Goal: Task Accomplishment & Management: Manage account settings

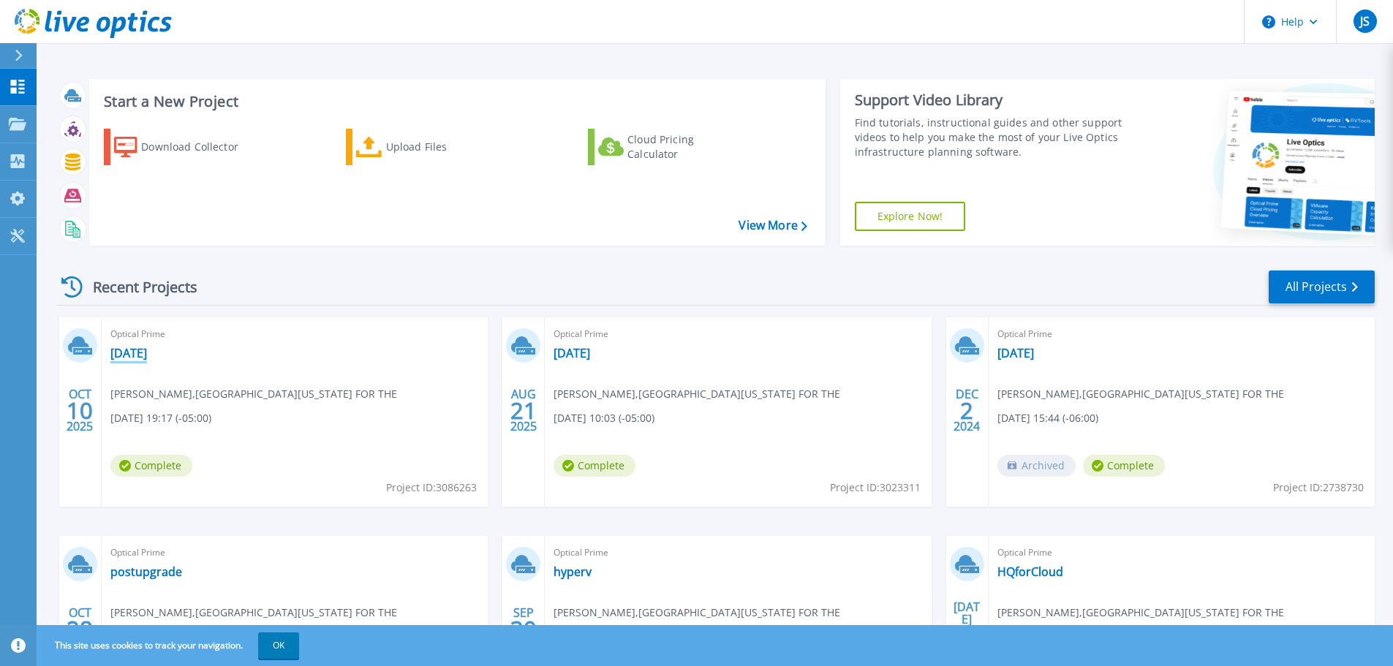
click at [147, 349] on link "[DATE]" at bounding box center [128, 353] width 37 height 15
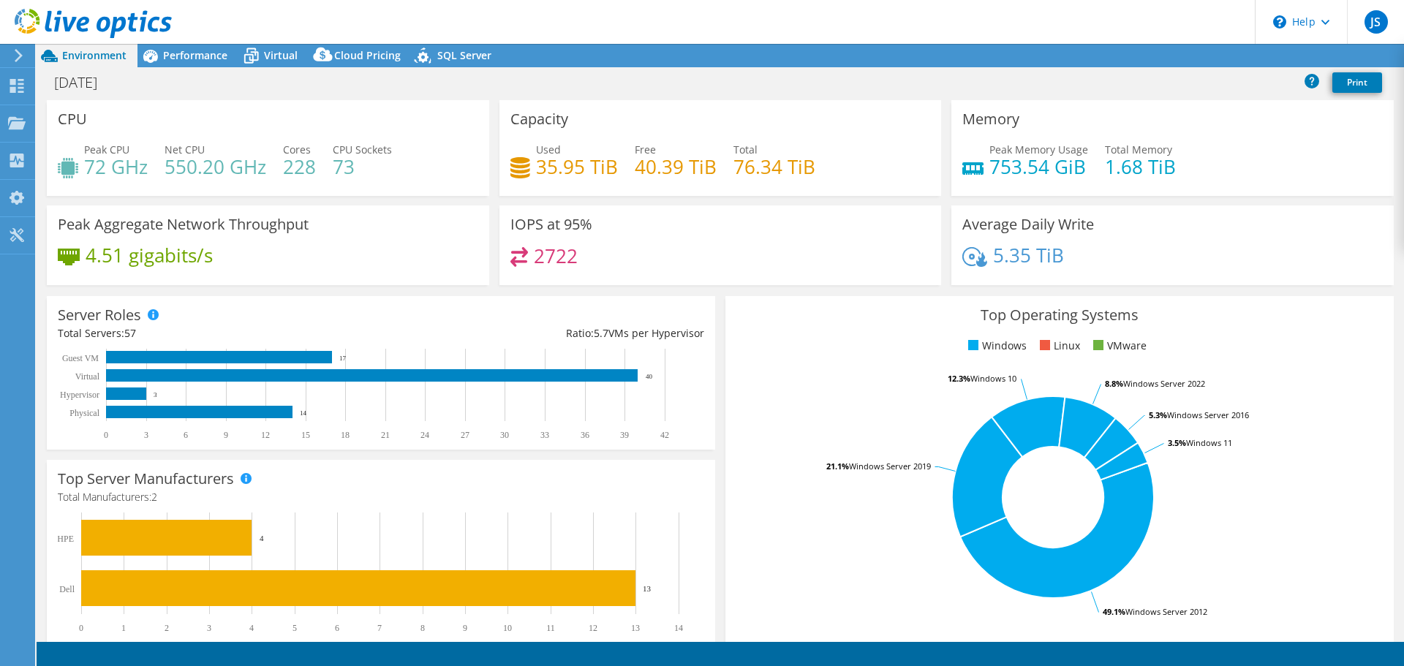
select select "USD"
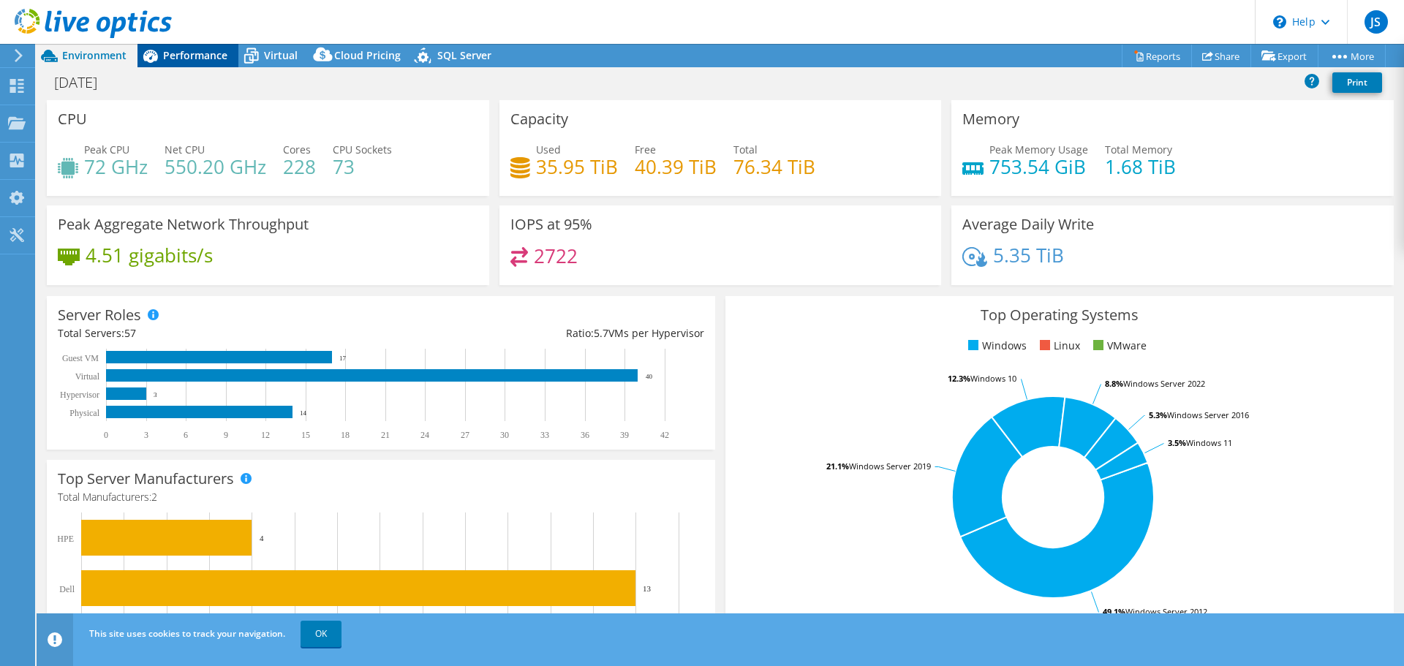
click at [218, 57] on span "Performance" at bounding box center [195, 55] width 64 height 14
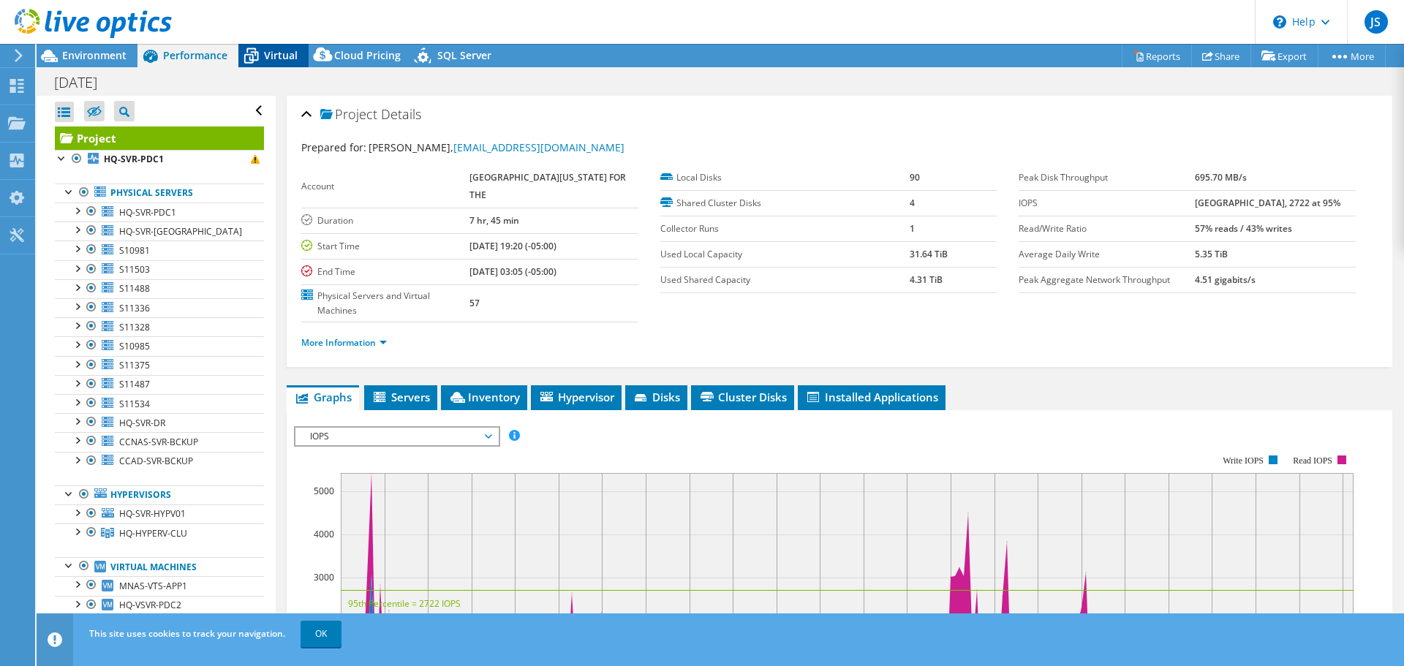
click at [279, 58] on span "Virtual" at bounding box center [281, 55] width 34 height 14
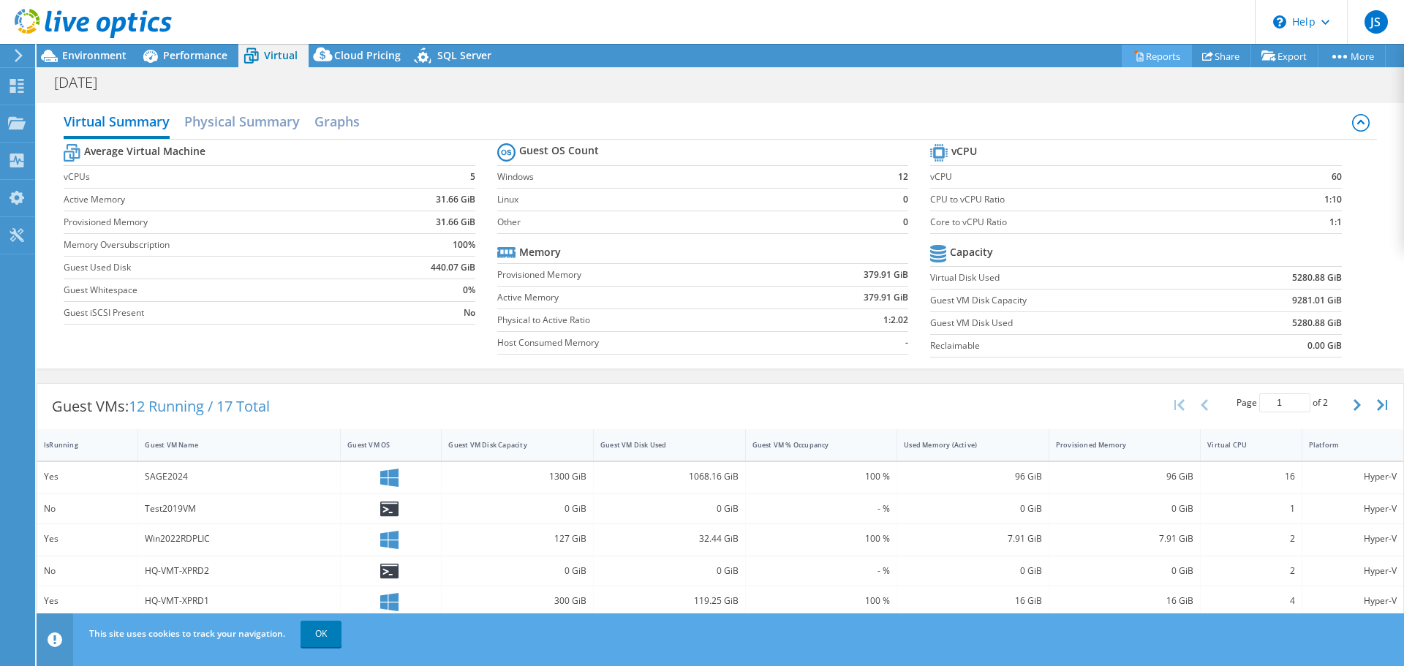
click at [1147, 56] on link "Reports" at bounding box center [1156, 56] width 70 height 23
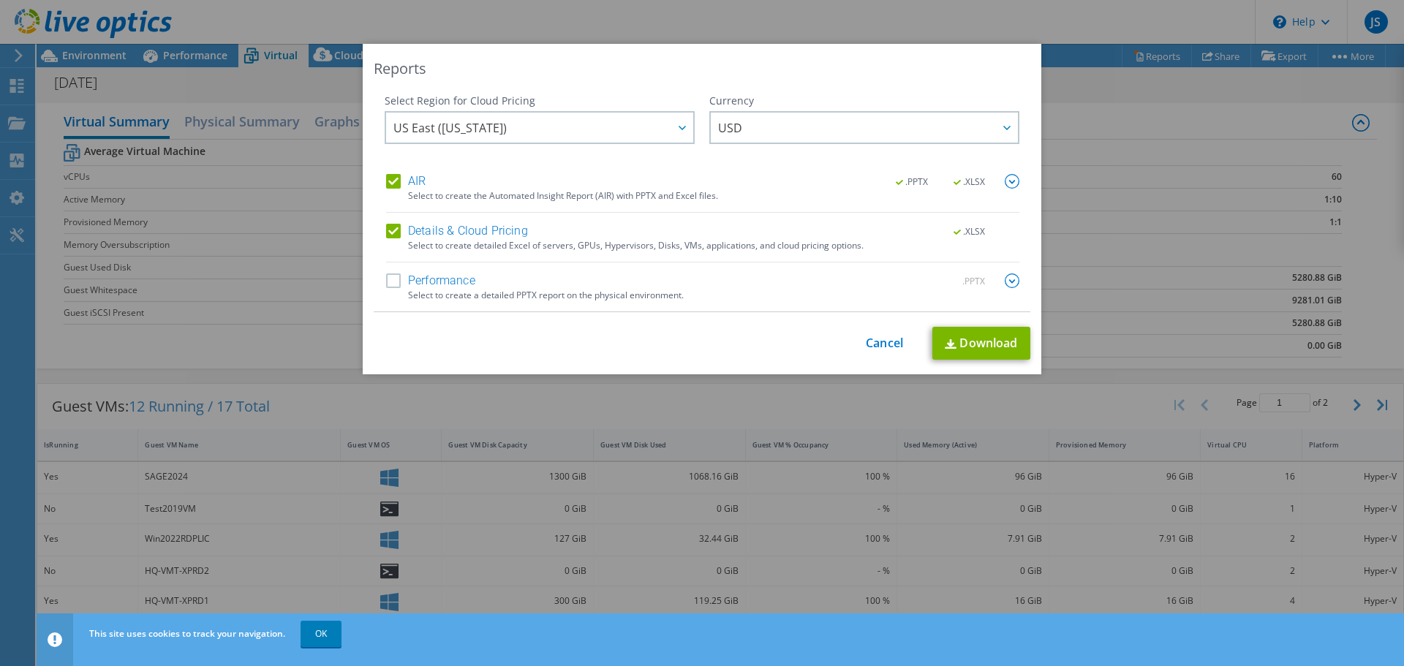
click at [441, 290] on div "Select to create a detailed PPTX report on the physical environment." at bounding box center [713, 295] width 611 height 10
click at [386, 282] on label "Performance" at bounding box center [430, 280] width 89 height 15
click at [0, 0] on input "Performance" at bounding box center [0, 0] width 0 height 0
click at [976, 349] on link "Download" at bounding box center [981, 343] width 98 height 33
click at [889, 340] on link "Cancel" at bounding box center [883, 343] width 37 height 14
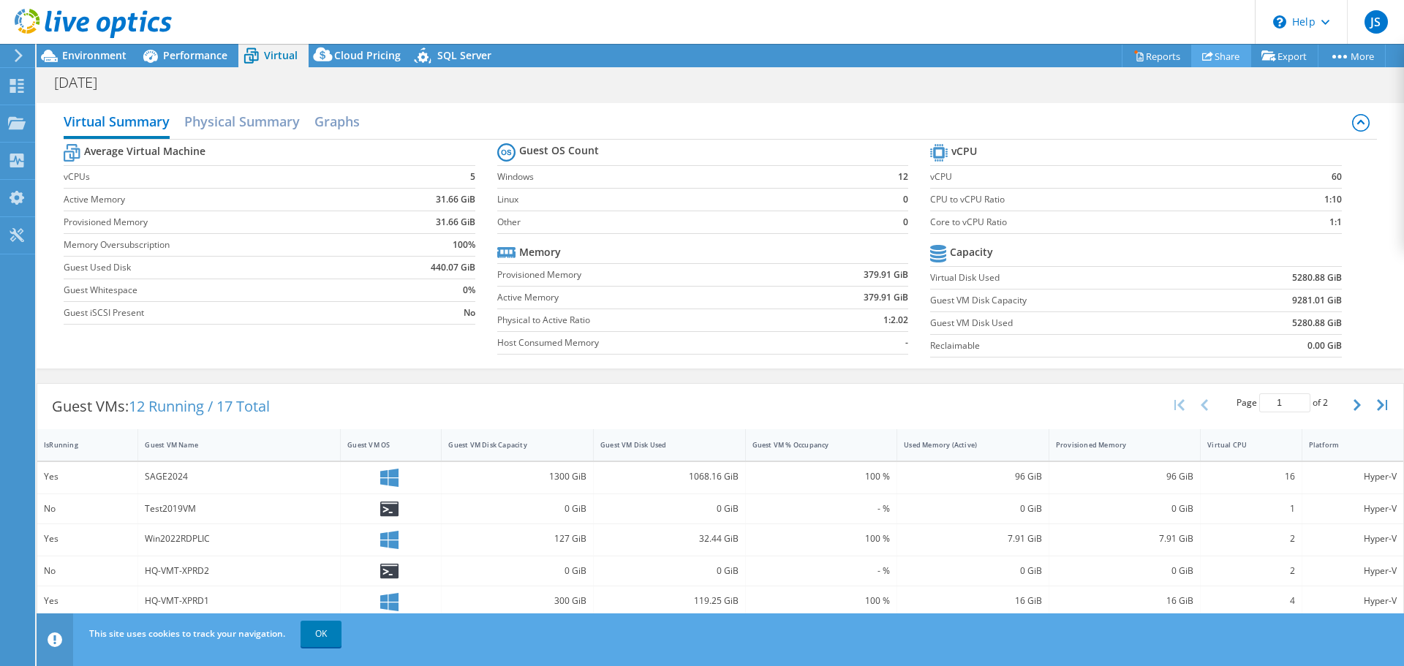
click at [1218, 55] on link "Share" at bounding box center [1221, 56] width 60 height 23
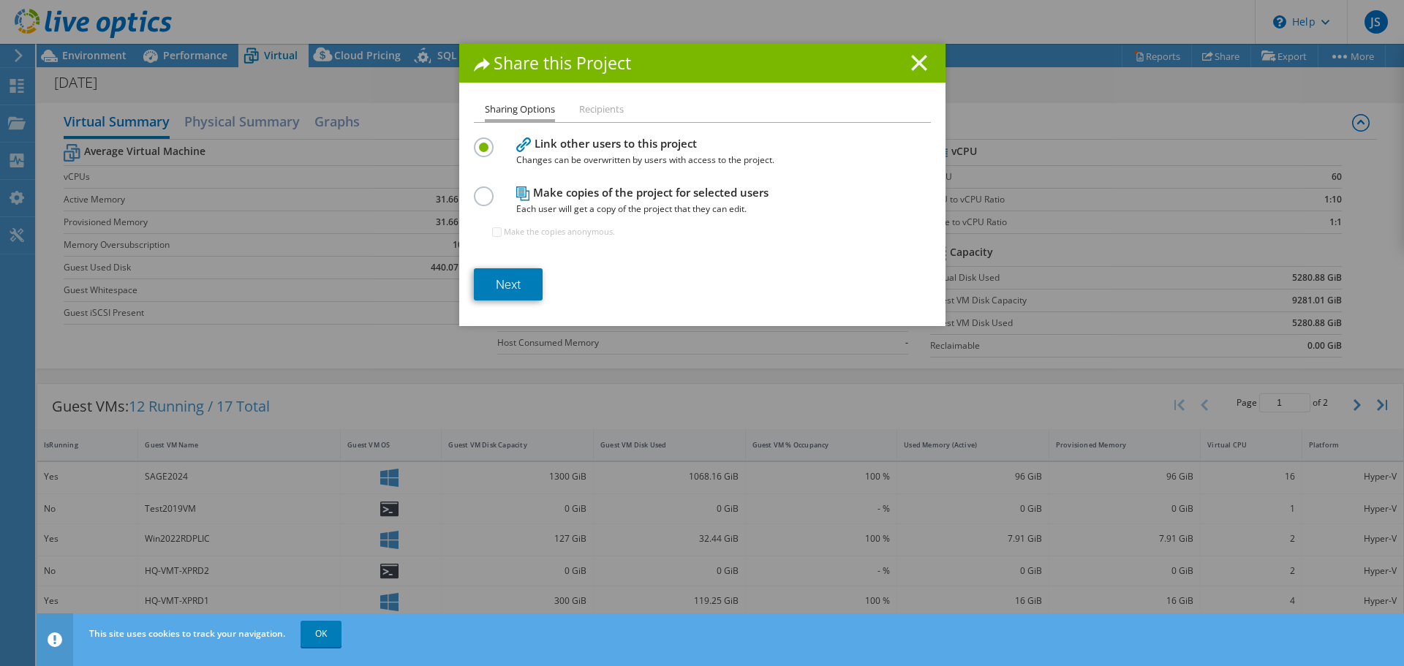
click at [918, 64] on icon at bounding box center [919, 63] width 16 height 16
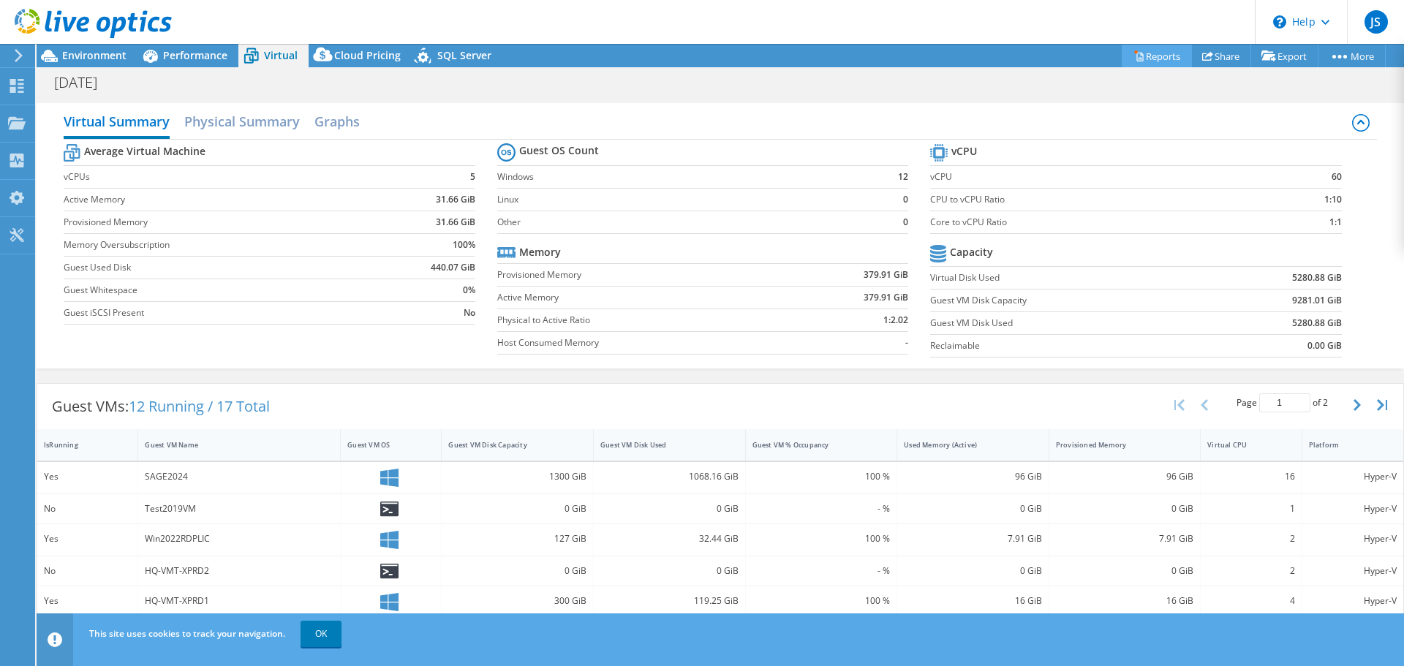
click at [1157, 58] on link "Reports" at bounding box center [1156, 56] width 70 height 23
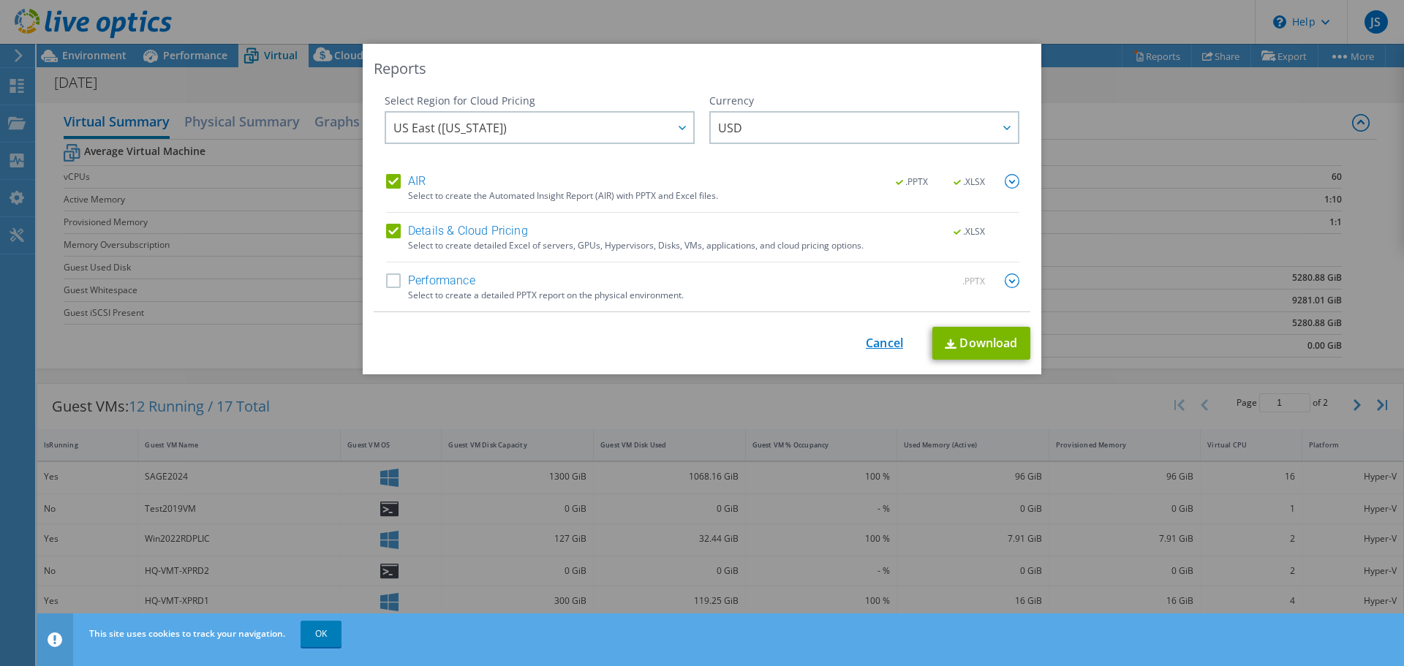
click at [888, 344] on link "Cancel" at bounding box center [883, 343] width 37 height 14
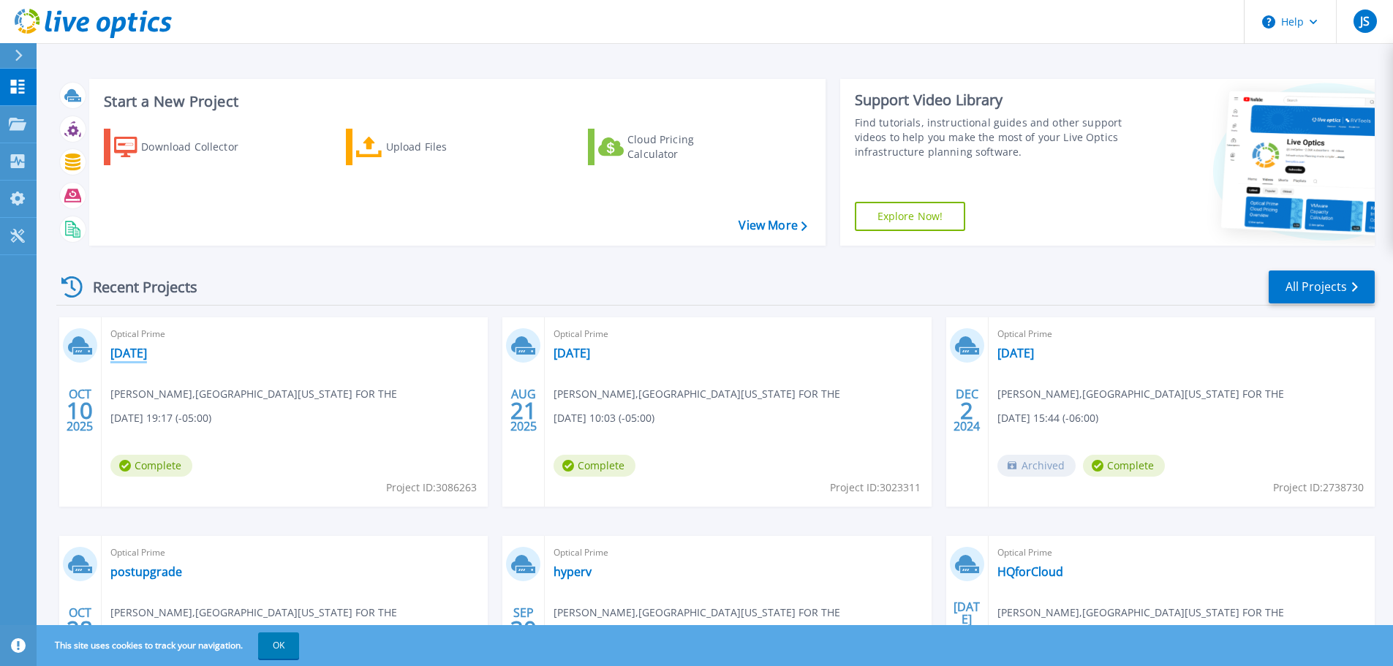
click at [147, 351] on link "[DATE]" at bounding box center [128, 353] width 37 height 15
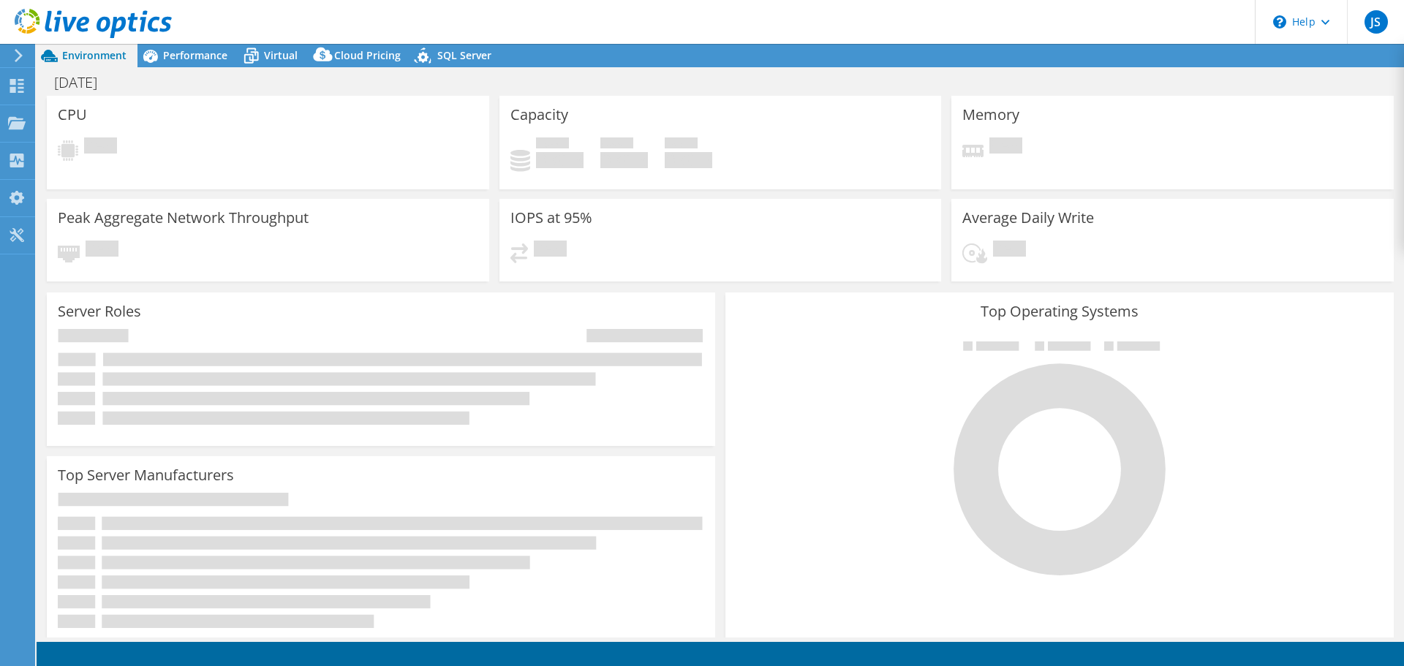
select select "USD"
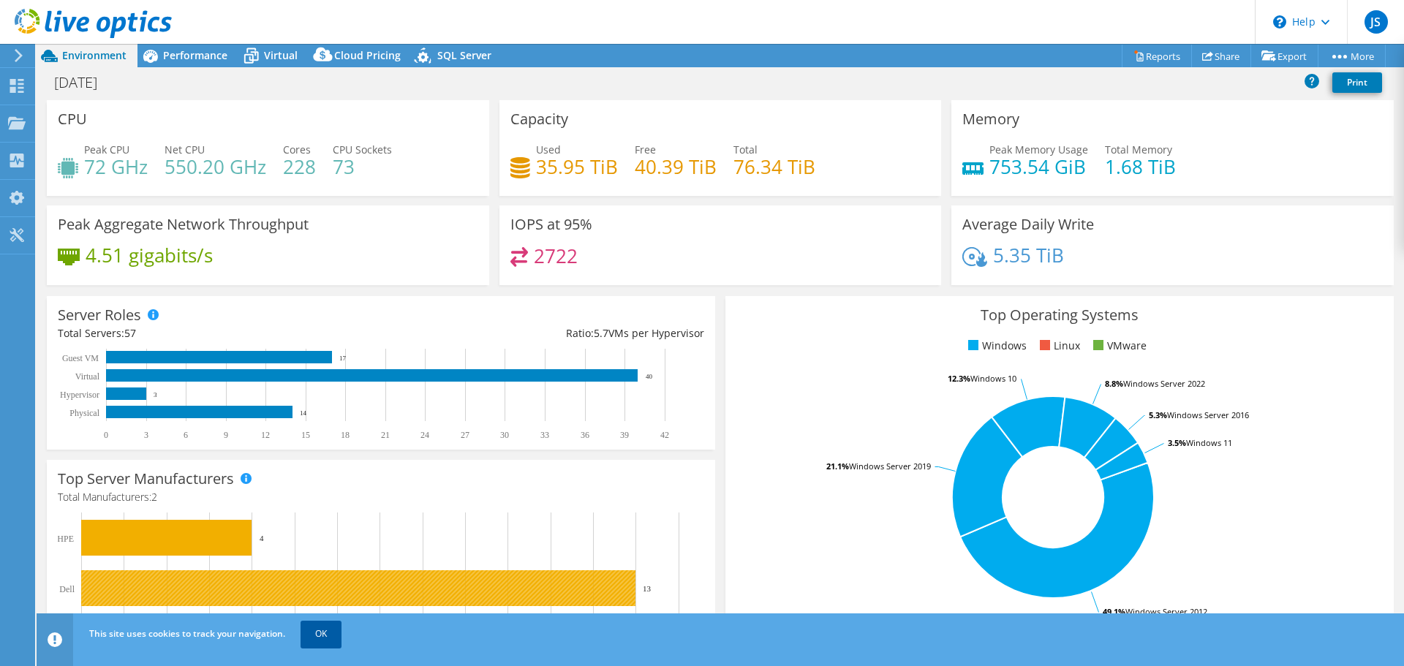
click at [324, 627] on link "OK" at bounding box center [320, 634] width 41 height 26
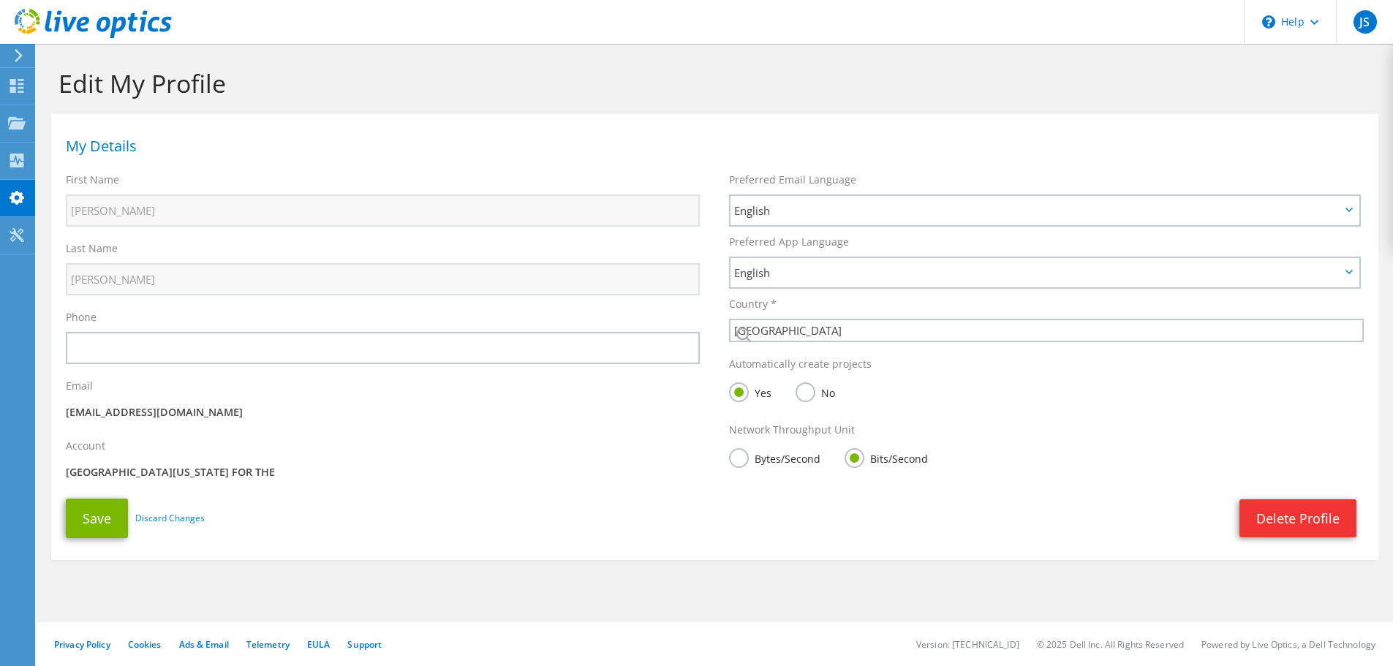
select select "224"
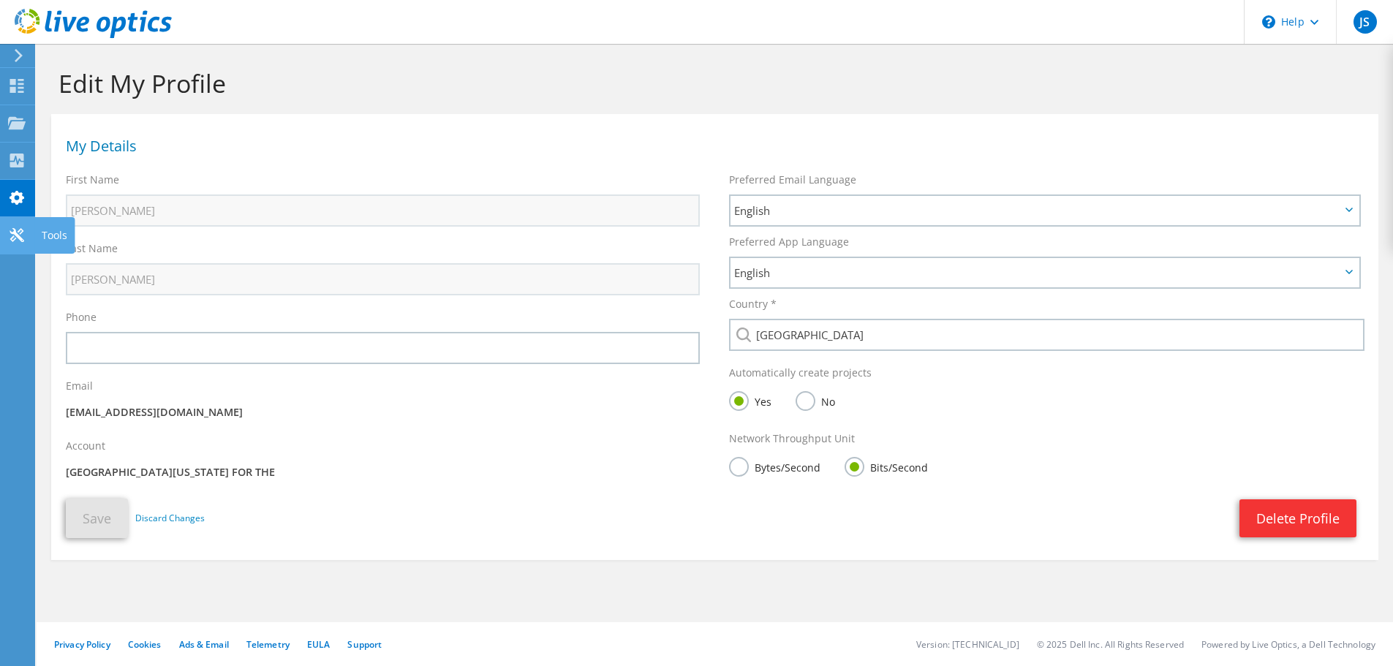
click at [16, 244] on div at bounding box center [17, 237] width 18 height 16
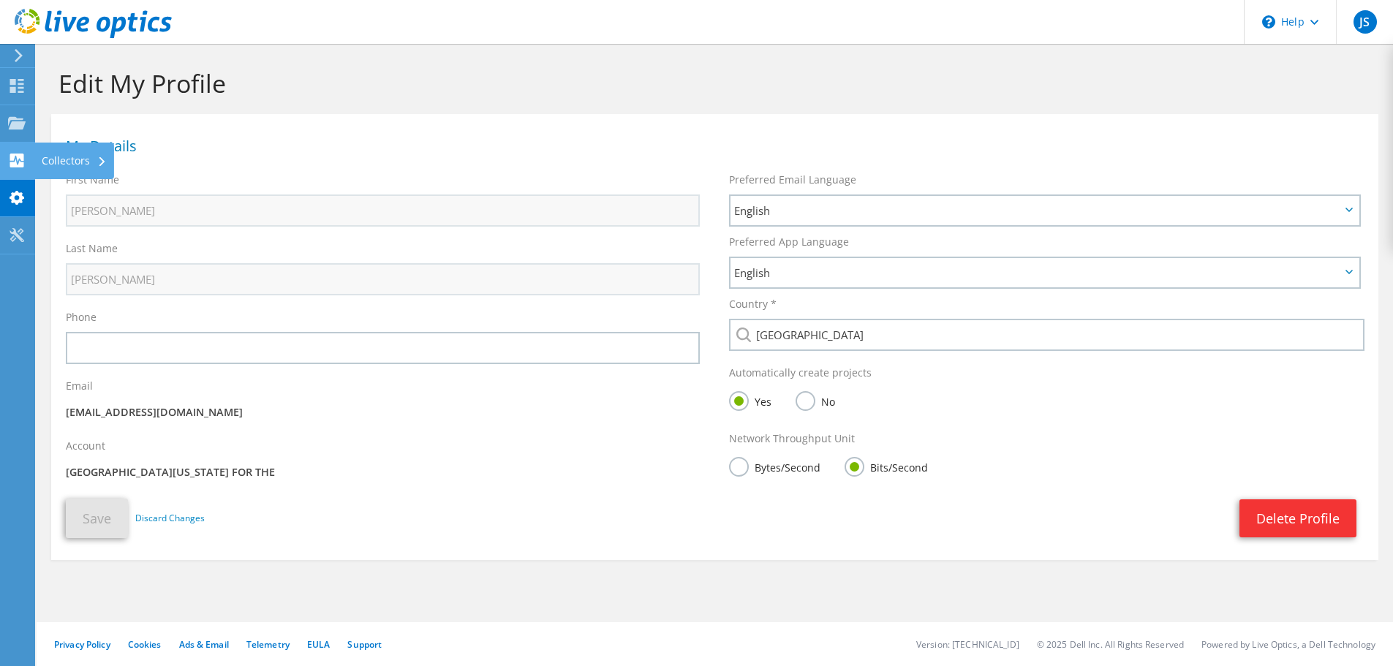
click at [8, 164] on icon at bounding box center [17, 161] width 18 height 14
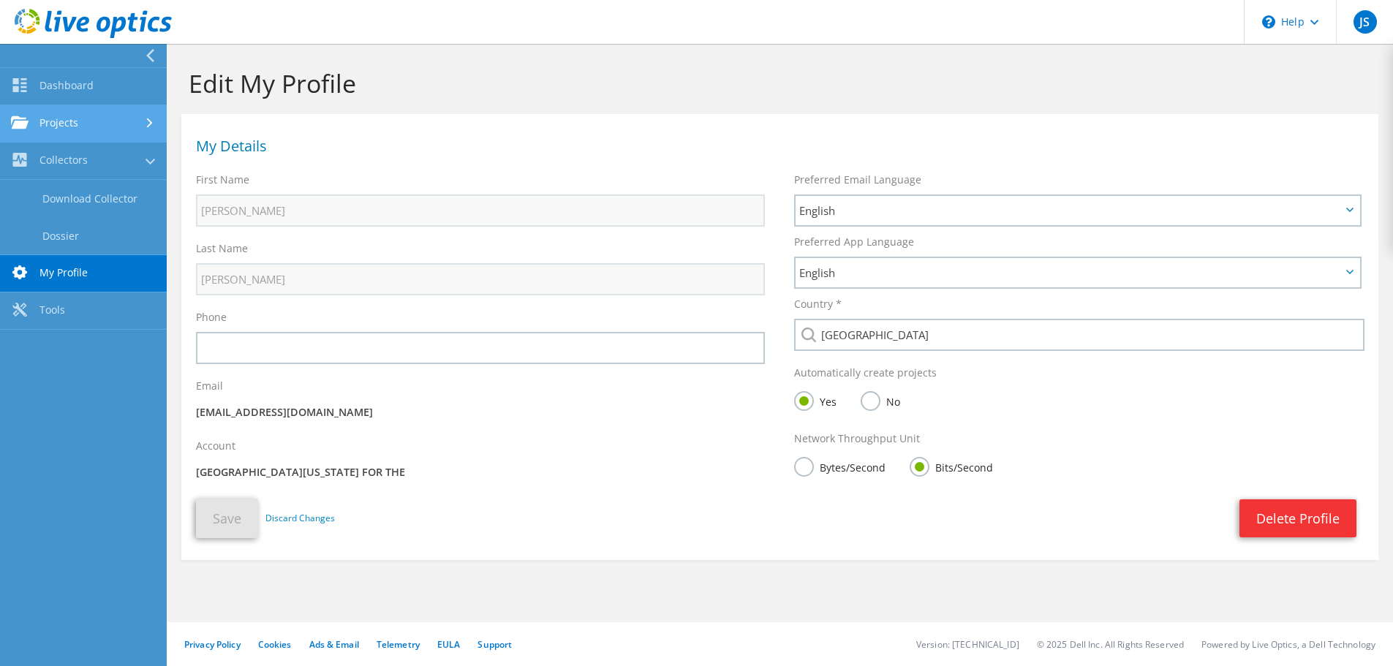
click at [61, 124] on link "Projects" at bounding box center [83, 123] width 167 height 37
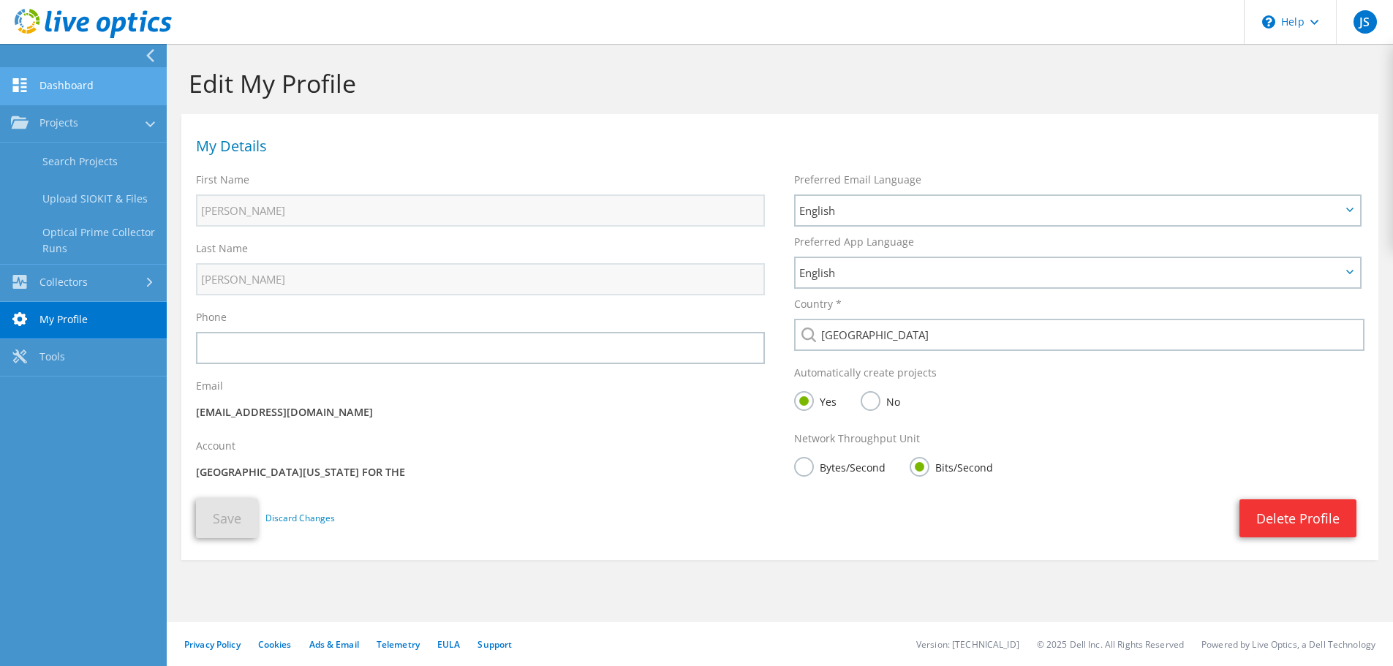
click at [58, 94] on link "Dashboard" at bounding box center [83, 86] width 167 height 37
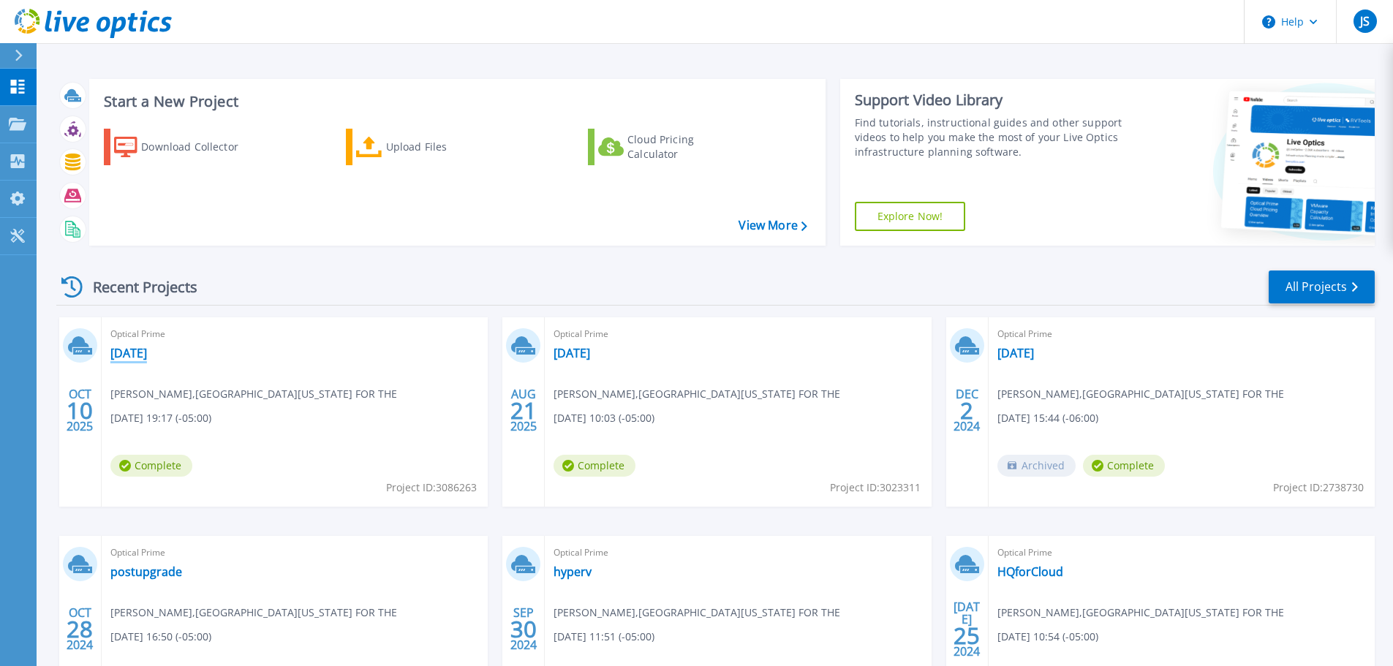
click at [146, 354] on link "[DATE]" at bounding box center [128, 353] width 37 height 15
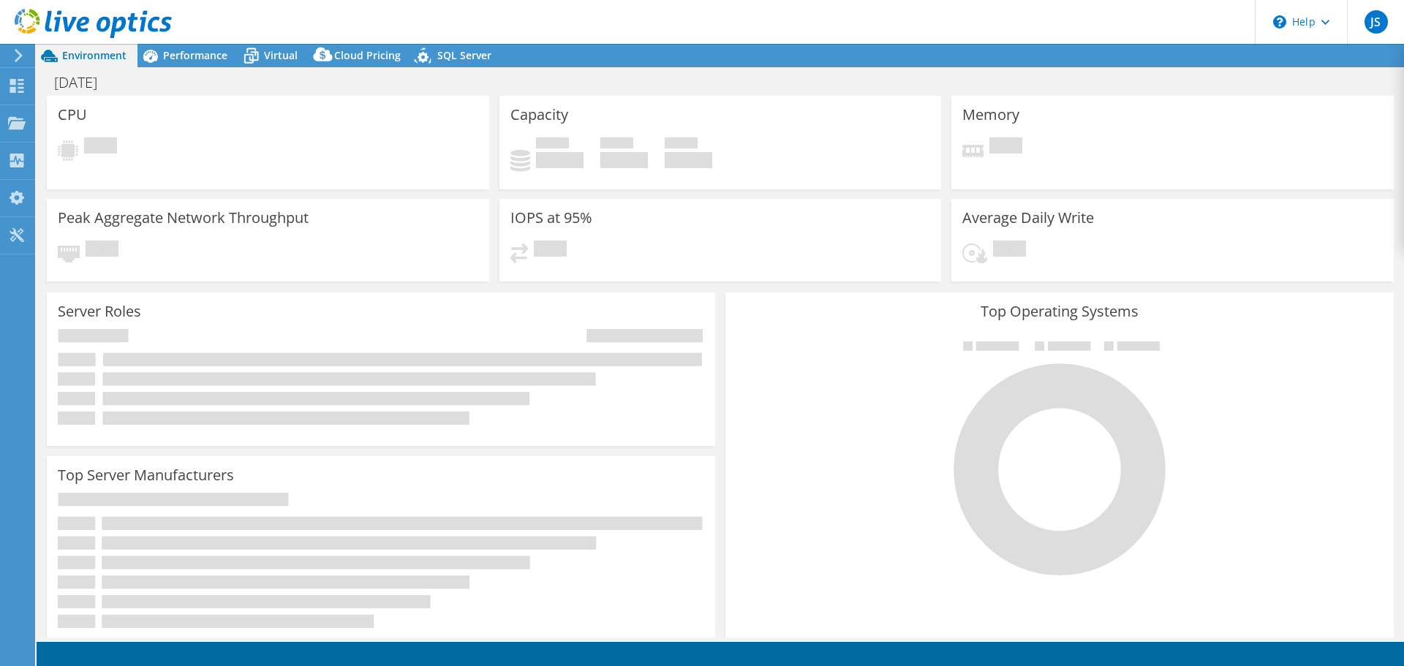
select select "USD"
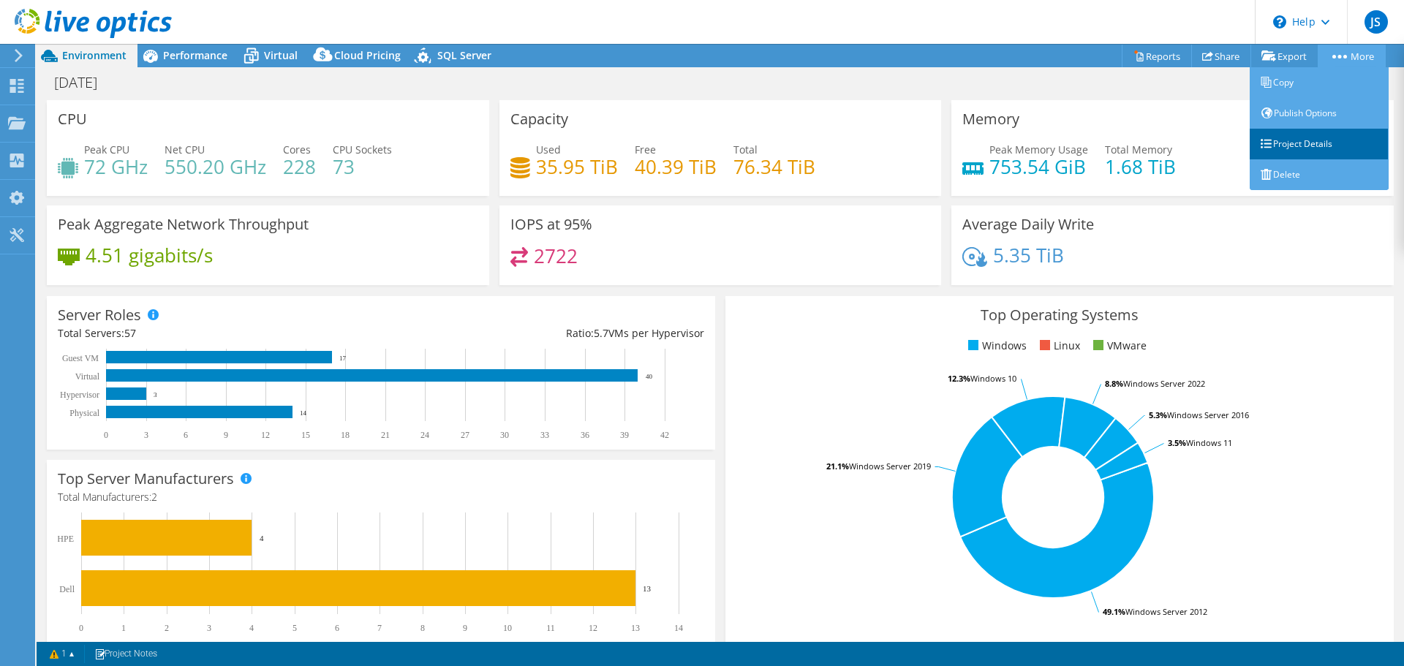
click at [1310, 140] on link "Project Details" at bounding box center [1318, 144] width 139 height 31
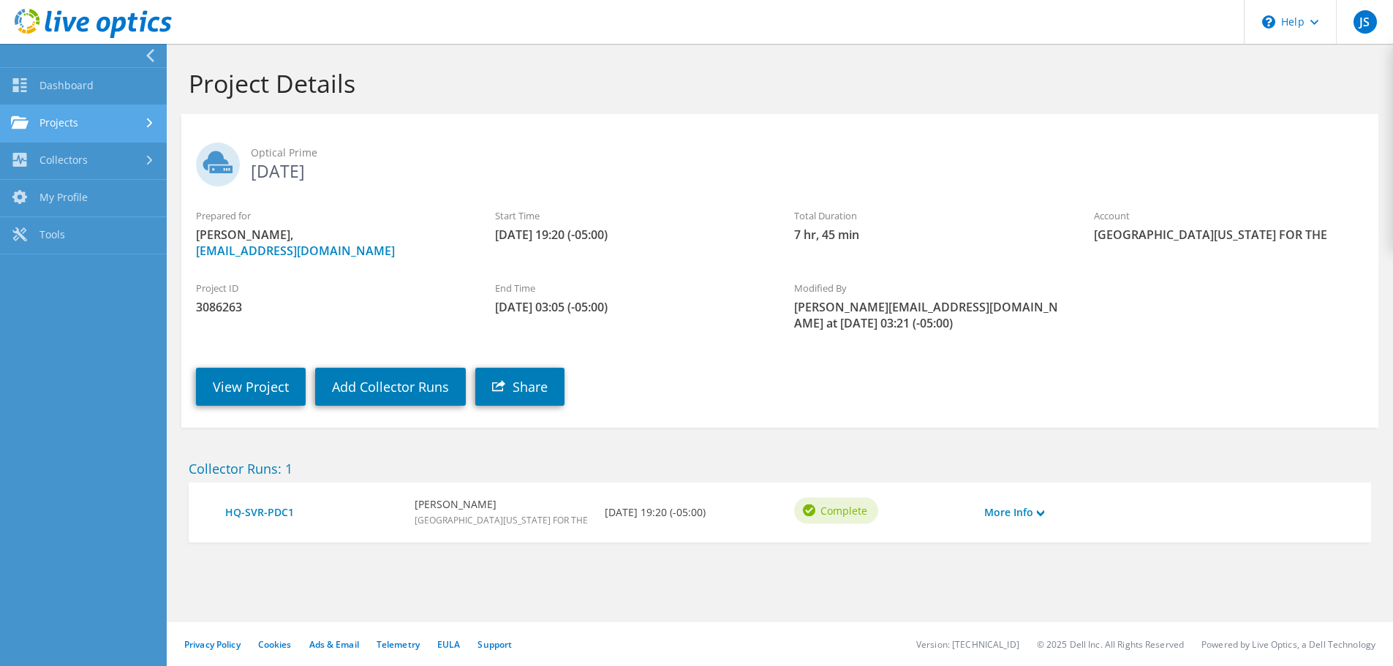
click at [118, 124] on link "Projects" at bounding box center [83, 123] width 167 height 37
click at [118, 160] on link "Collectors" at bounding box center [83, 161] width 167 height 37
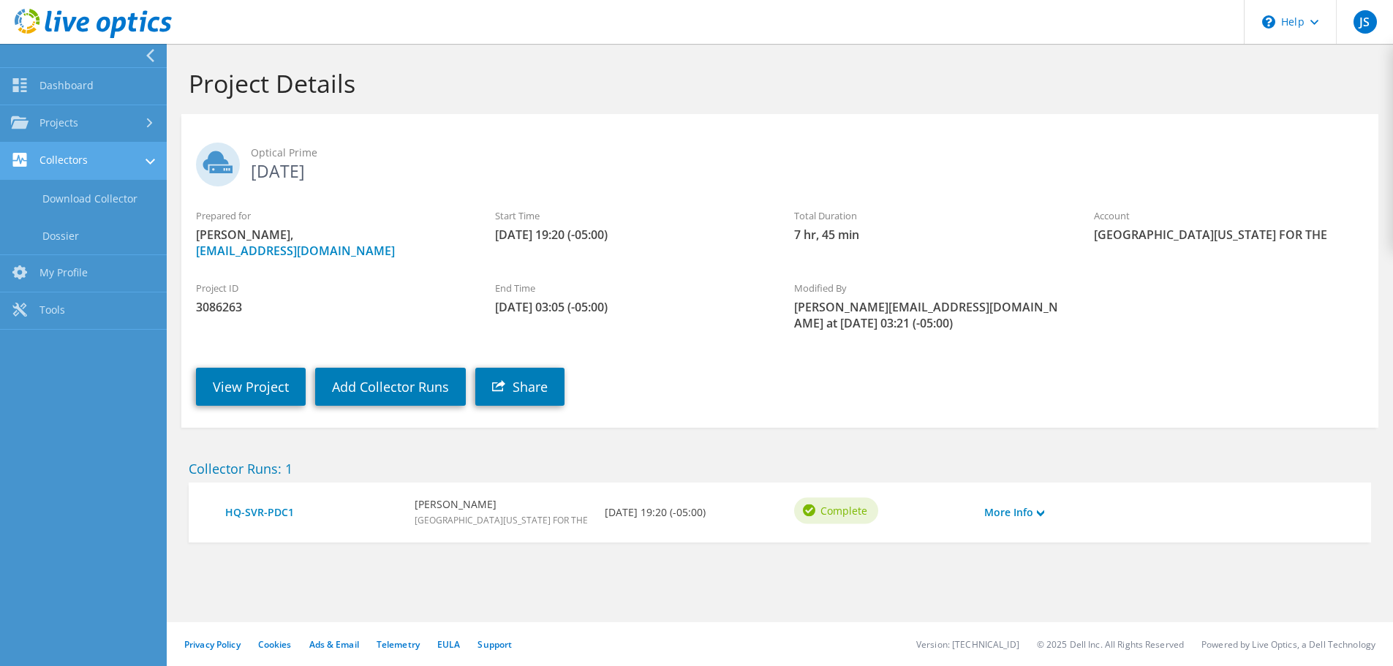
click at [118, 160] on link "Collectors" at bounding box center [83, 161] width 167 height 37
click at [75, 187] on link "My Profile" at bounding box center [83, 198] width 167 height 37
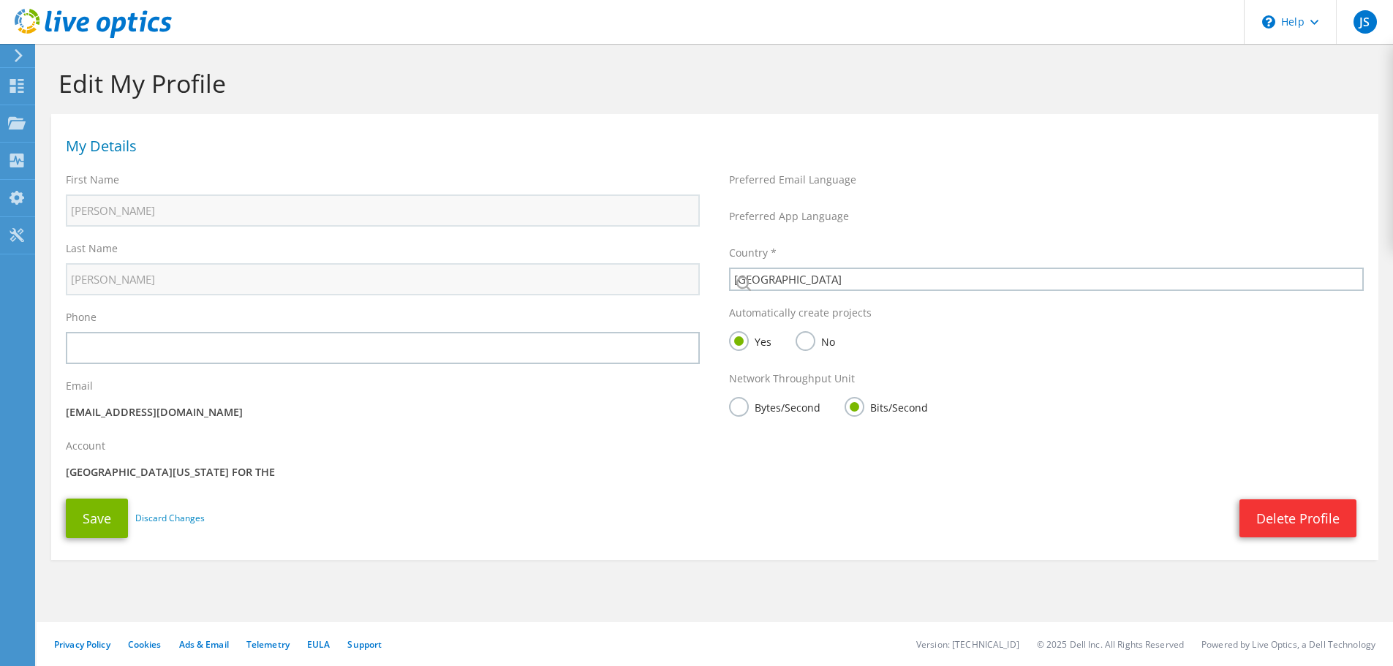
select select "224"
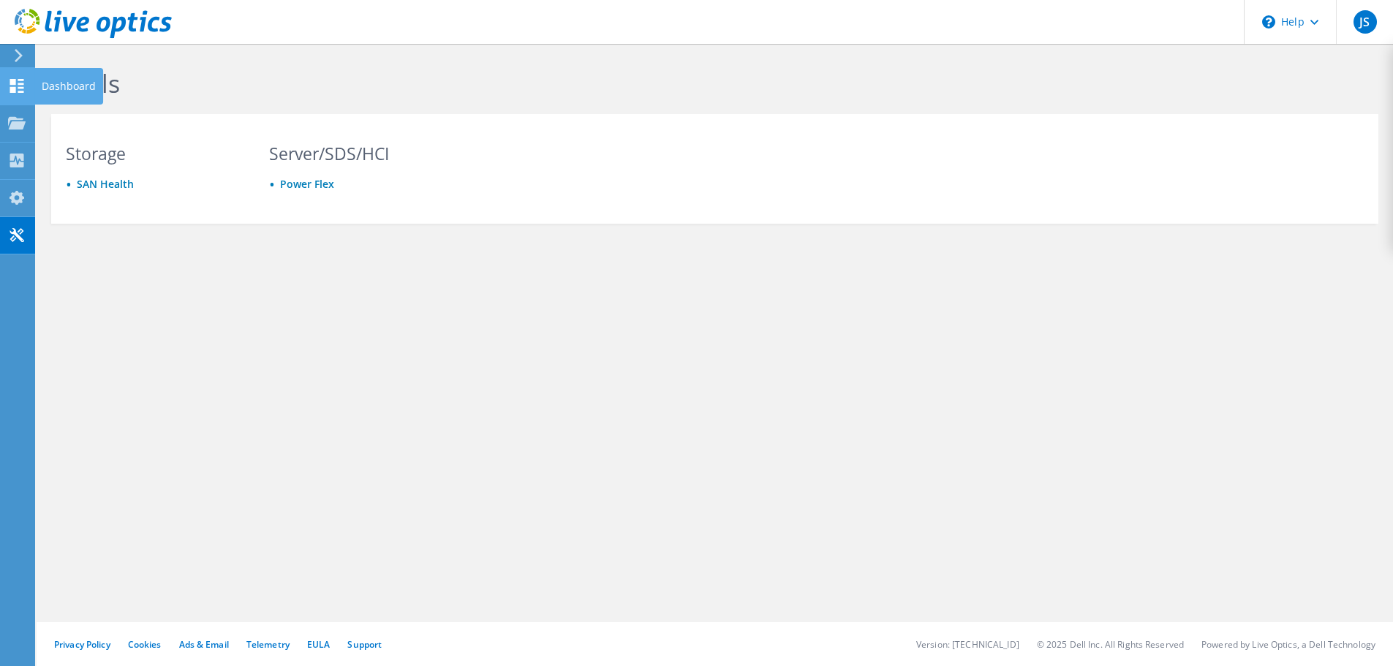
click at [14, 89] on use at bounding box center [17, 86] width 14 height 14
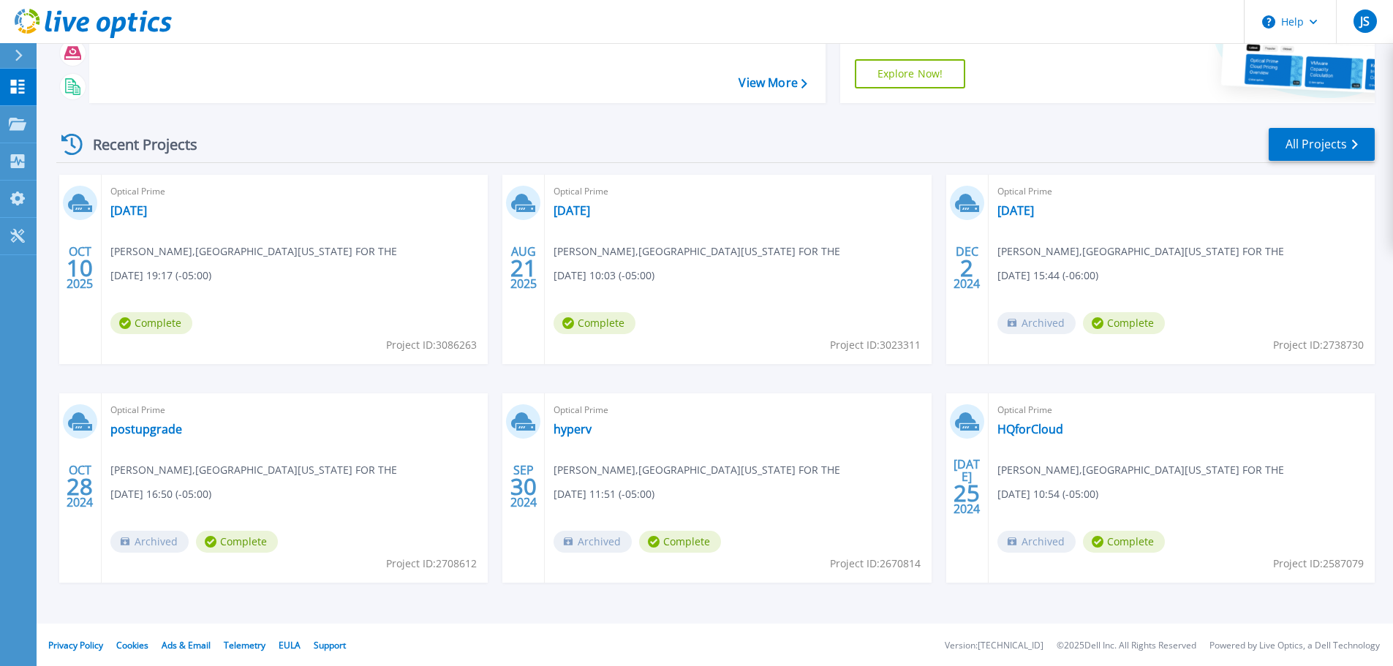
scroll to position [144, 0]
click at [124, 205] on link "[DATE]" at bounding box center [128, 209] width 37 height 15
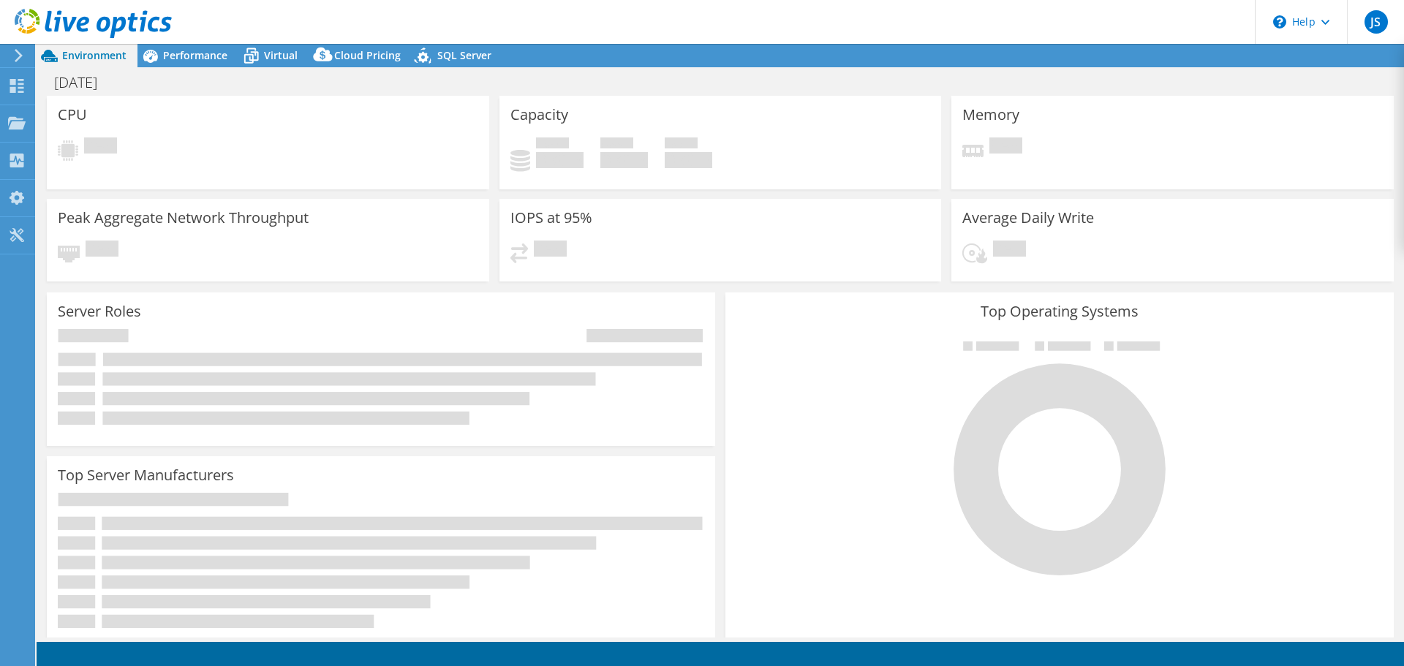
select select "USD"
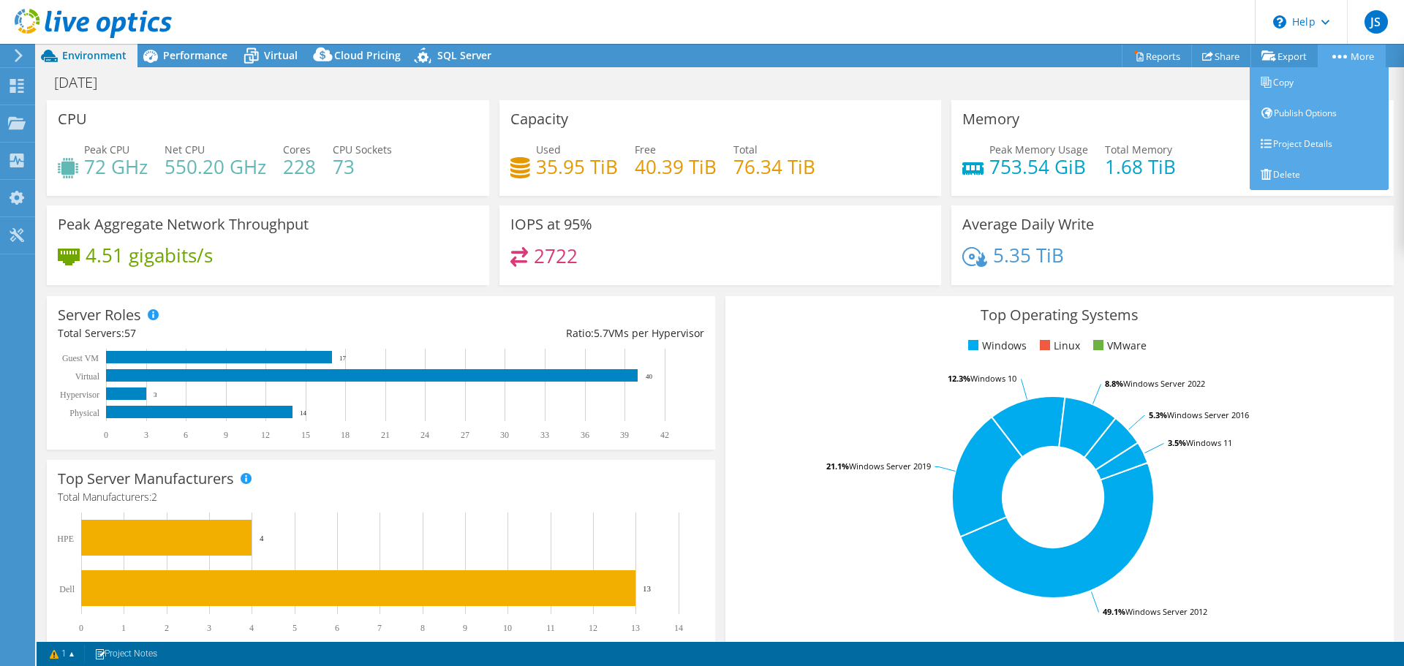
click at [1363, 58] on link "More" at bounding box center [1351, 56] width 68 height 23
click at [1336, 99] on link "Publish Options" at bounding box center [1318, 113] width 139 height 31
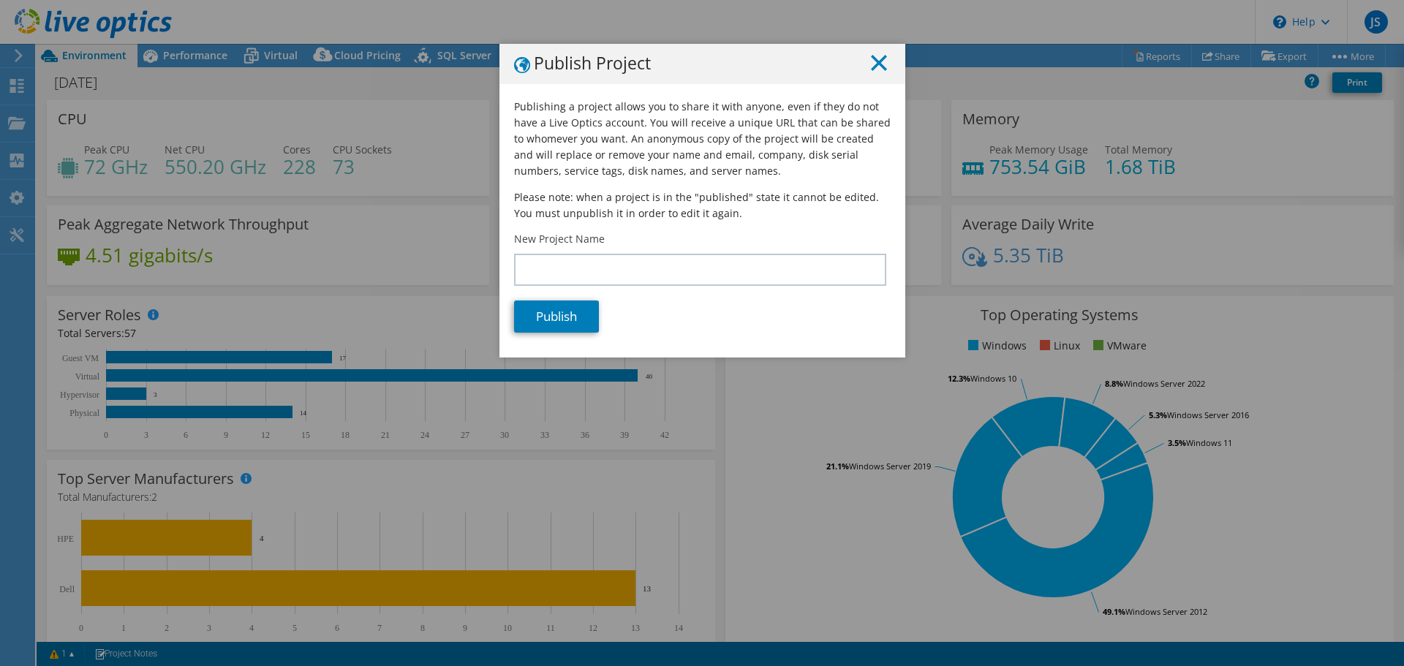
click at [873, 67] on icon at bounding box center [879, 63] width 16 height 16
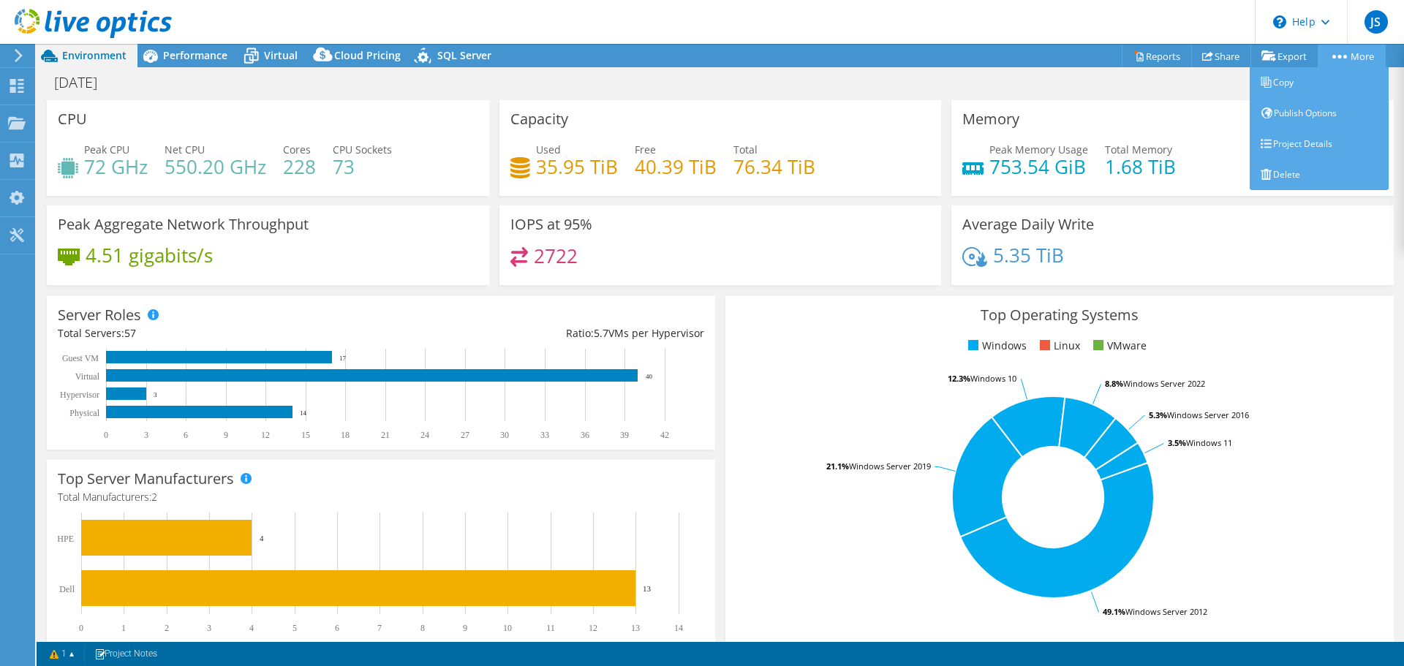
click at [1335, 63] on link "More" at bounding box center [1351, 56] width 68 height 23
click at [1305, 136] on link "Project Details" at bounding box center [1318, 144] width 139 height 31
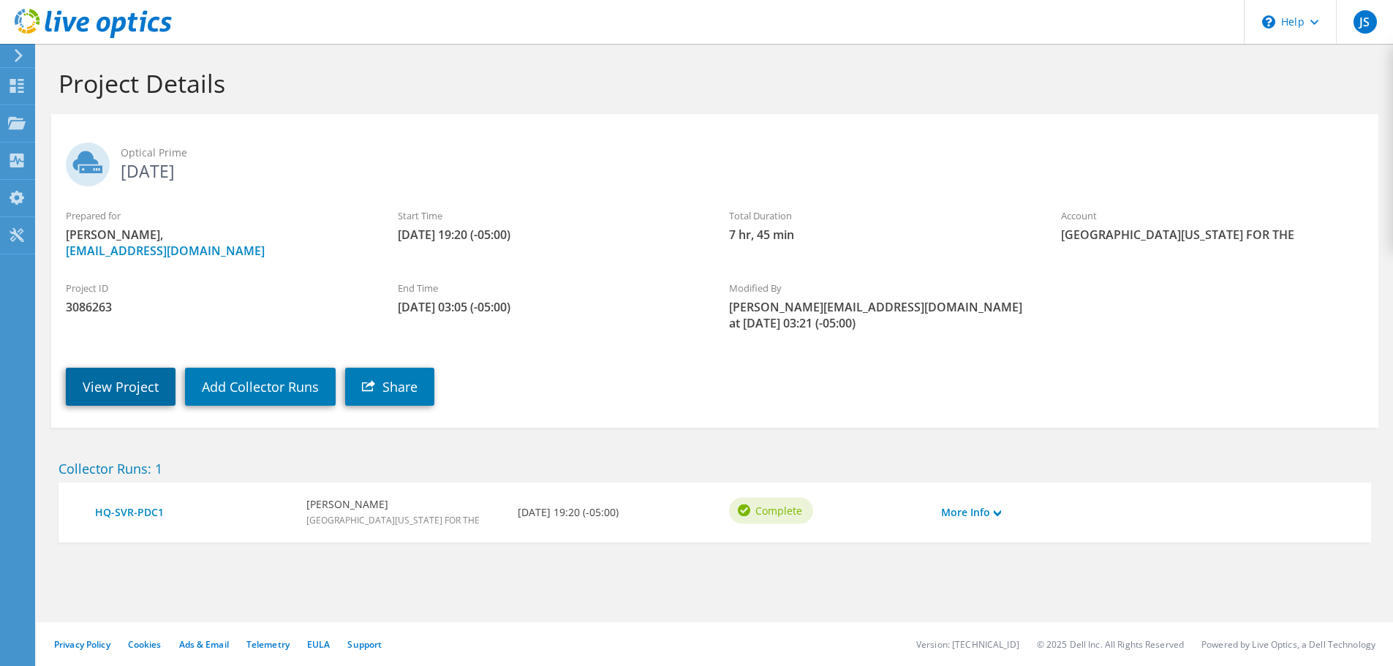
click at [86, 382] on link "View Project" at bounding box center [121, 387] width 110 height 38
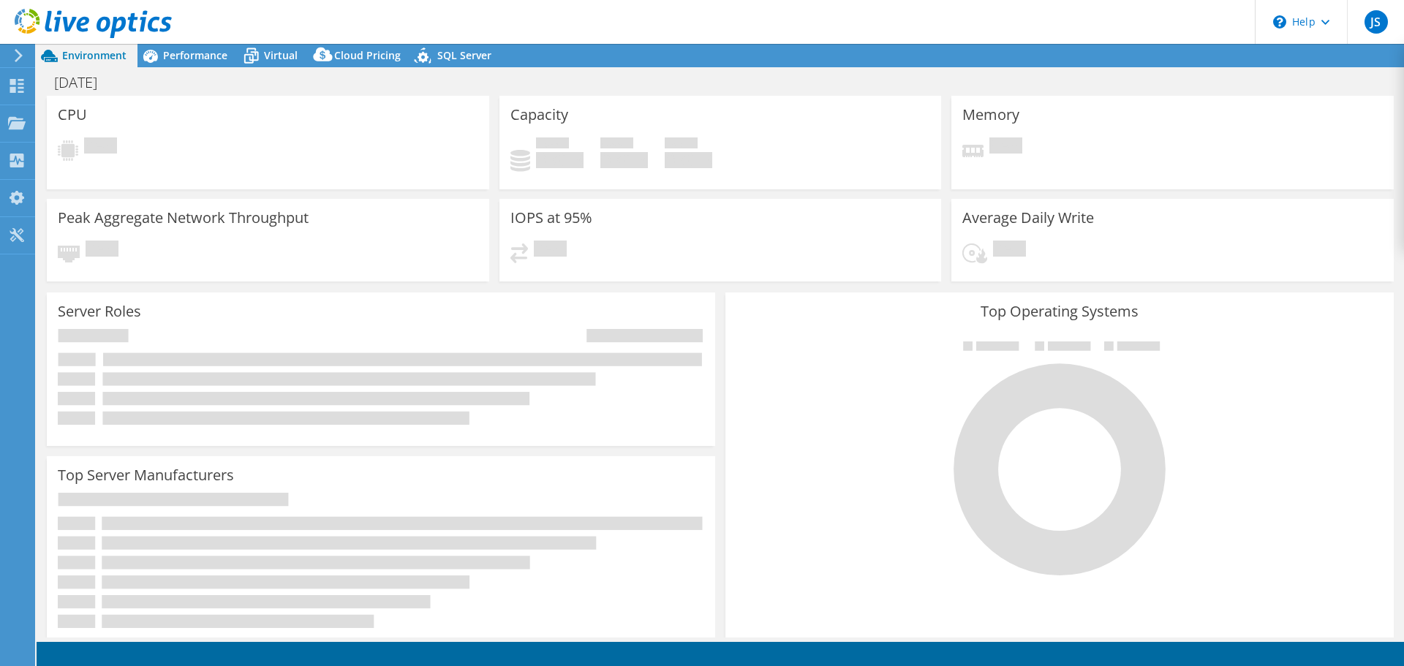
select select "USD"
